Goal: Check status: Check status

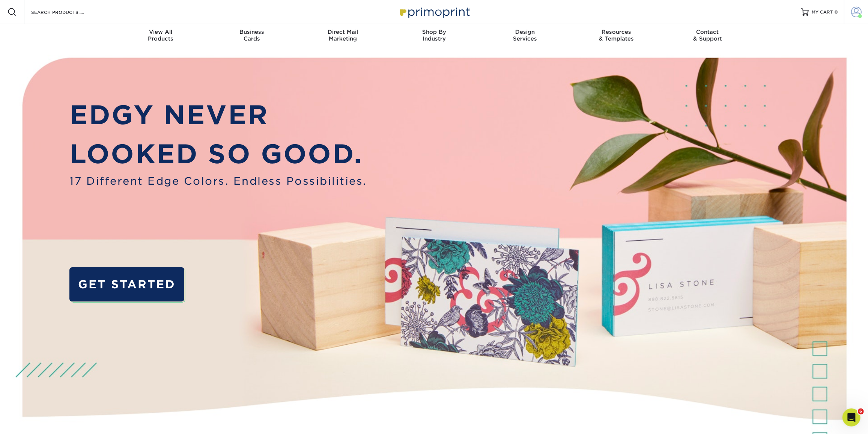
click at [857, 14] on span at bounding box center [856, 12] width 11 height 11
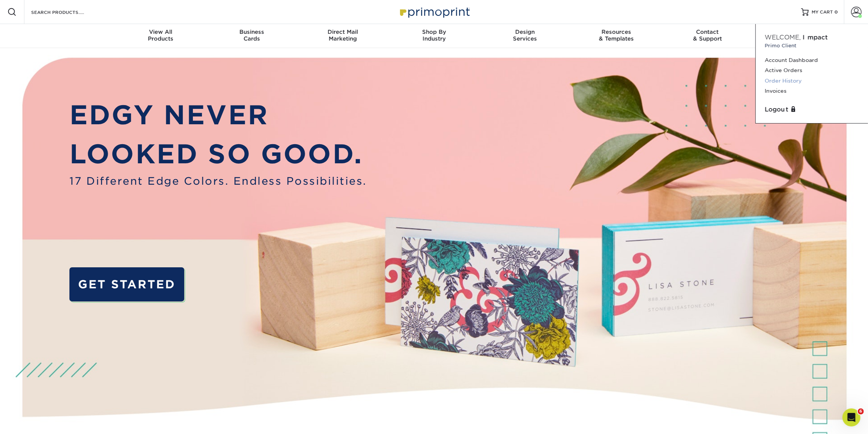
click at [795, 80] on link "Order History" at bounding box center [811, 81] width 94 height 10
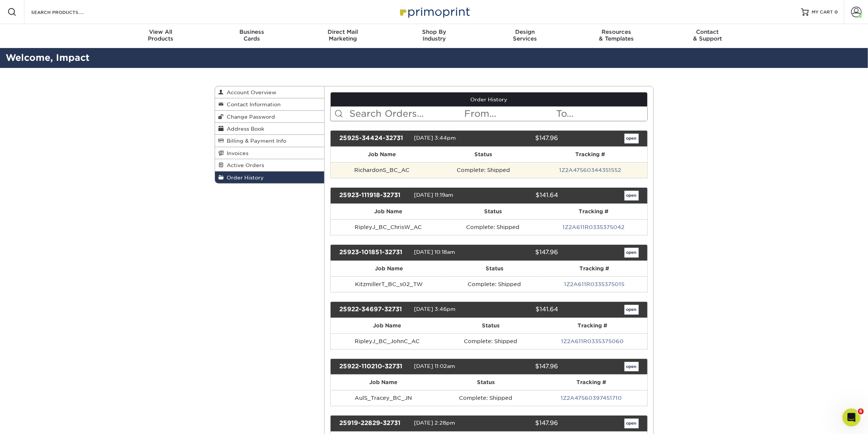
drag, startPoint x: 441, startPoint y: 170, endPoint x: 468, endPoint y: 170, distance: 27.4
click at [441, 170] on td "Complete: Shipped" at bounding box center [483, 170] width 100 height 16
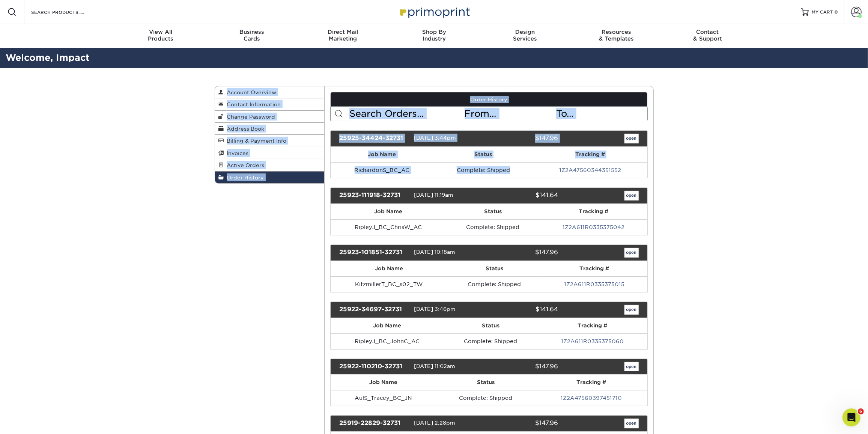
drag, startPoint x: 545, startPoint y: 166, endPoint x: 678, endPoint y: 173, distance: 133.4
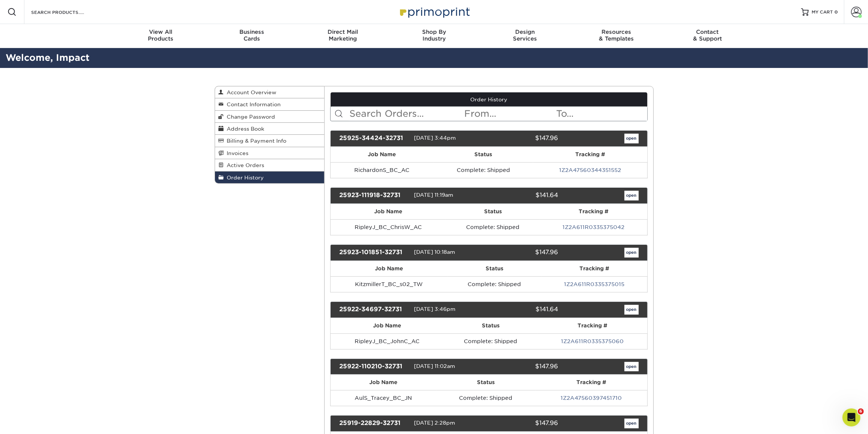
drag, startPoint x: 678, startPoint y: 173, endPoint x: 648, endPoint y: 179, distance: 29.9
drag, startPoint x: 674, startPoint y: 167, endPoint x: 653, endPoint y: 164, distance: 21.2
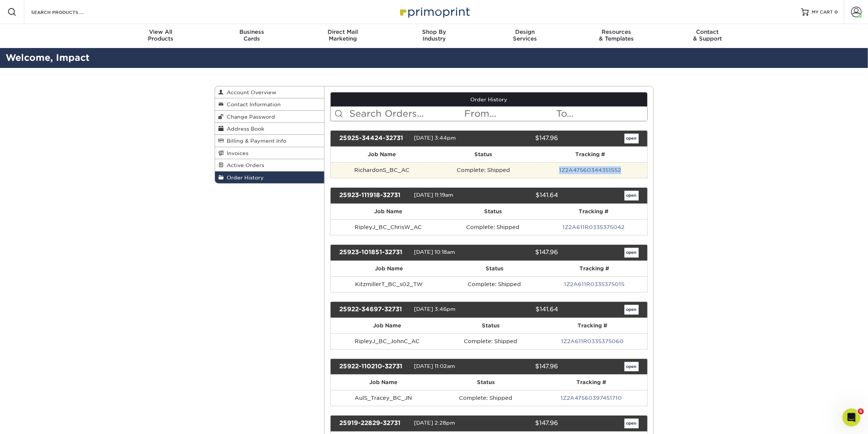
drag, startPoint x: 634, startPoint y: 166, endPoint x: 555, endPoint y: 167, distance: 78.4
click at [555, 167] on td "1Z2A47560344351552" at bounding box center [590, 170] width 114 height 16
copy link "1Z2A47560344351552"
